Goal: Complete application form

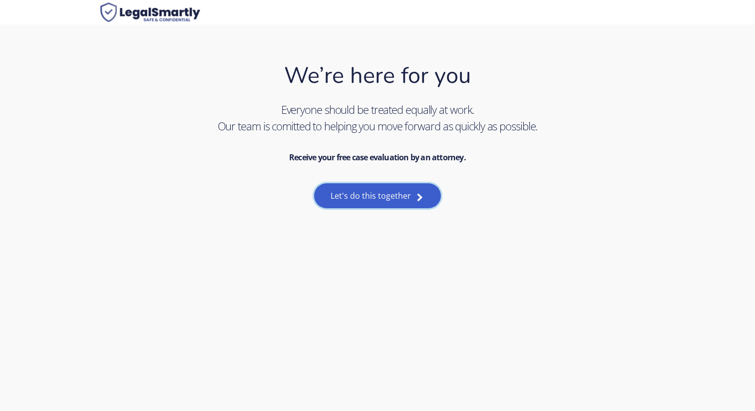
click at [338, 206] on link "Let's do this together" at bounding box center [377, 195] width 126 height 25
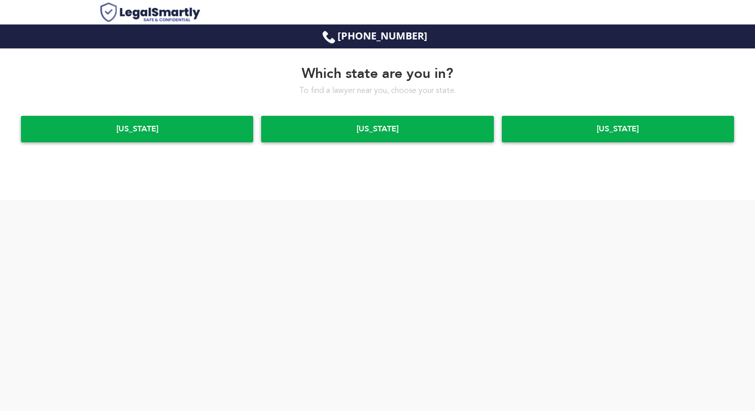
click at [337, 122] on div "New York" at bounding box center [377, 129] width 232 height 26
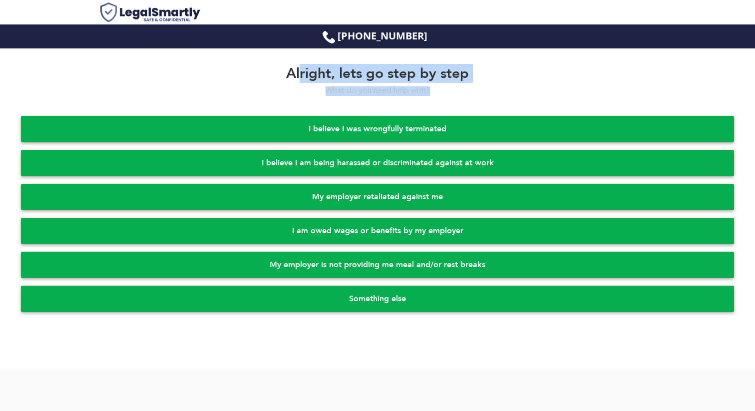
drag, startPoint x: 298, startPoint y: 67, endPoint x: 460, endPoint y: 90, distance: 163.5
click at [459, 90] on div "Alright, lets go step by step What do you need help with?" at bounding box center [377, 80] width 721 height 30
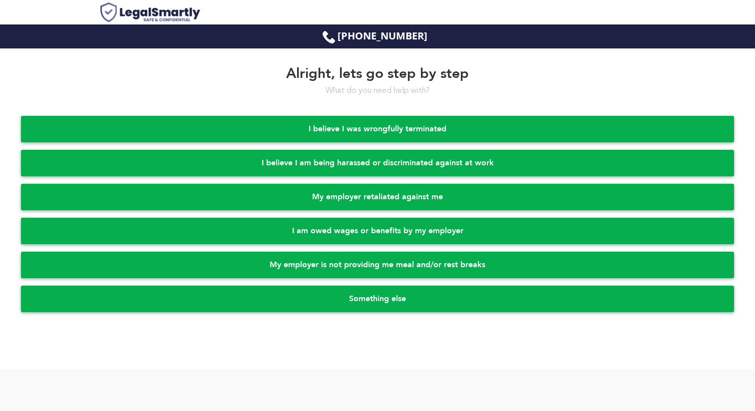
click at [350, 128] on div "I believe I was wrongfully terminated" at bounding box center [377, 129] width 713 height 26
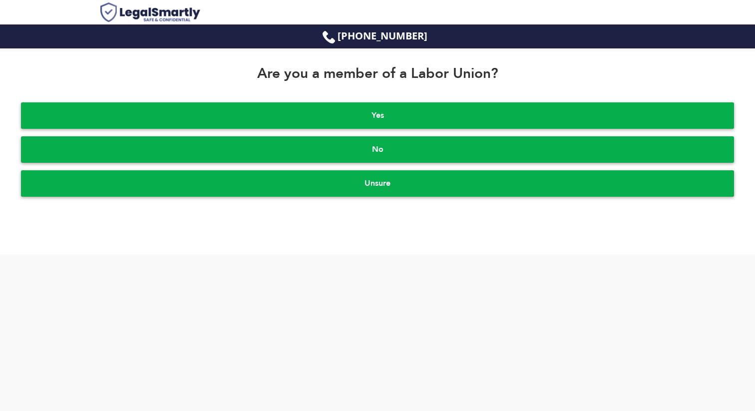
click at [355, 124] on div "Yes" at bounding box center [377, 115] width 713 height 26
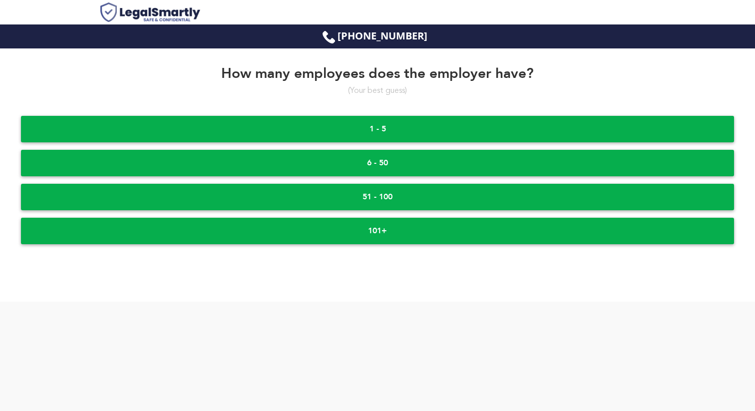
click at [355, 123] on div "1 - 5" at bounding box center [377, 129] width 713 height 26
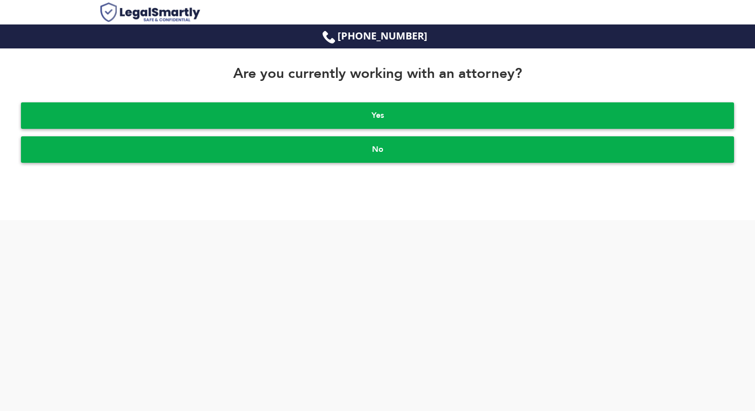
click at [355, 123] on div "Yes" at bounding box center [377, 115] width 713 height 26
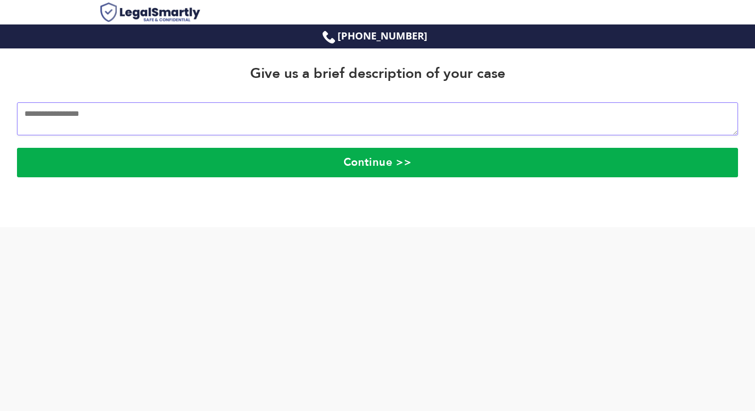
click at [353, 127] on textarea at bounding box center [377, 118] width 721 height 33
click at [347, 166] on button "Continue >>" at bounding box center [377, 162] width 721 height 29
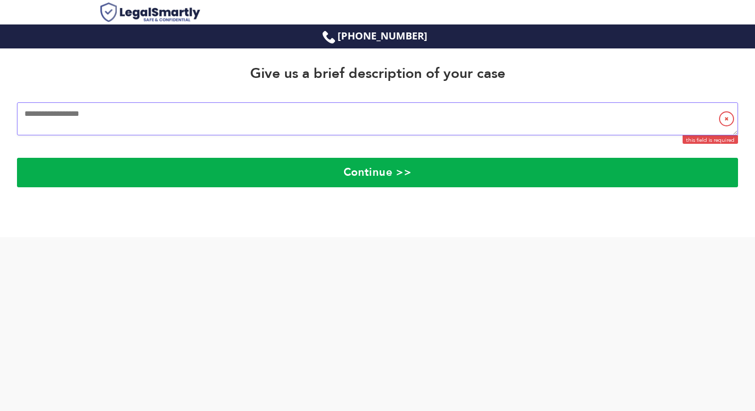
click at [341, 130] on textarea at bounding box center [377, 118] width 721 height 33
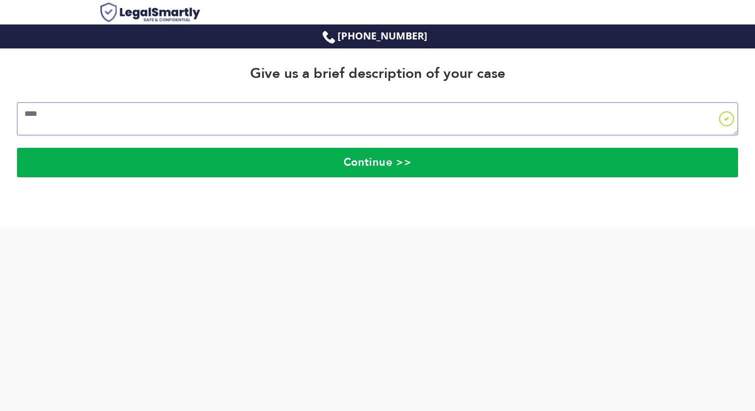
type textarea "****"
click at [307, 230] on div "Give us a brief description of your case **** Continue >>" at bounding box center [377, 146] width 755 height 196
